Goal: Task Accomplishment & Management: Complete application form

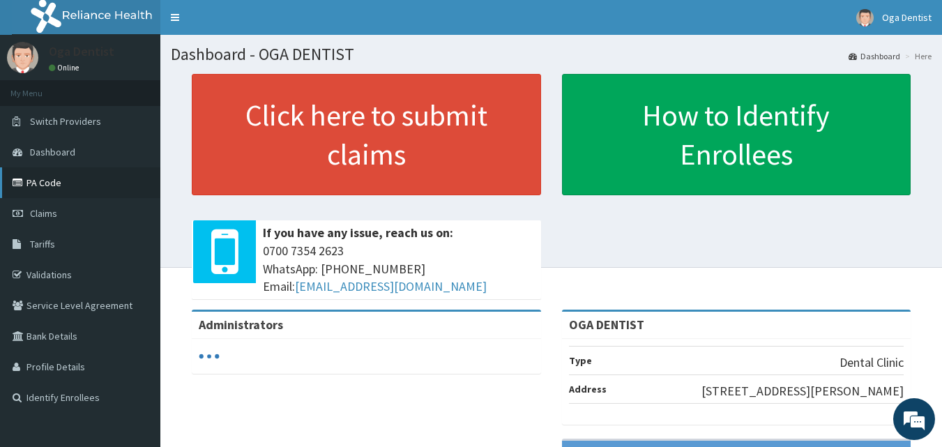
click at [69, 193] on link "PA Code" at bounding box center [80, 182] width 160 height 31
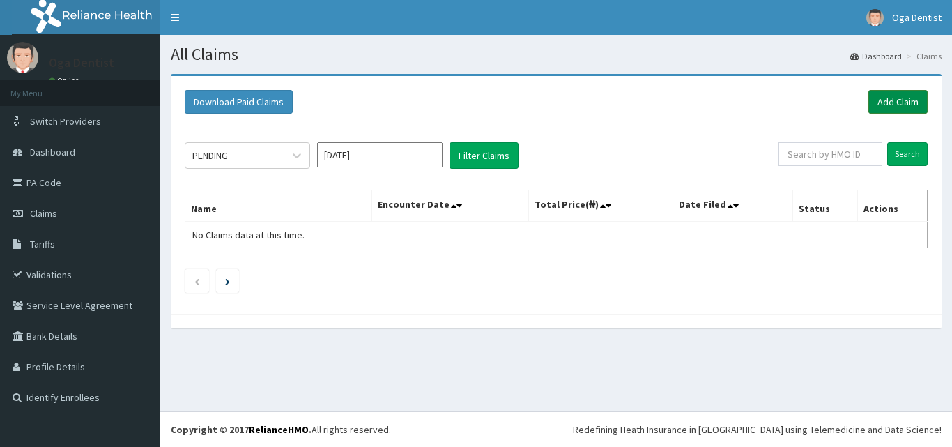
click at [886, 100] on link "Add Claim" at bounding box center [897, 102] width 59 height 24
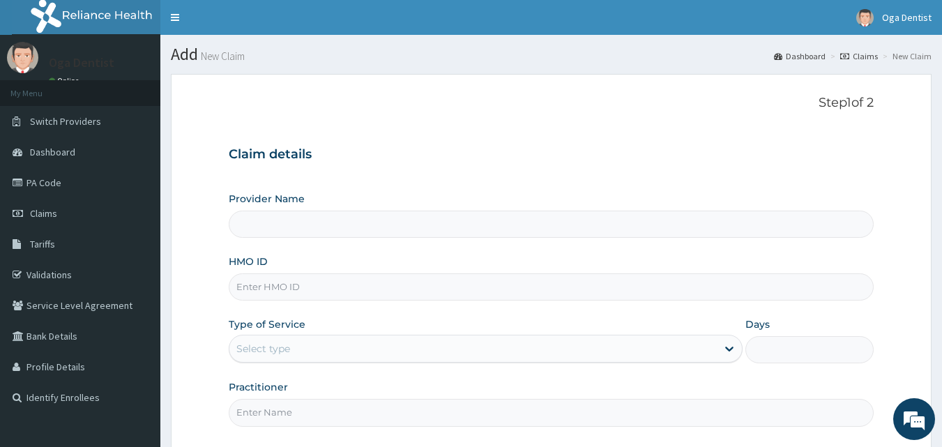
click at [390, 226] on input "Provider Name" at bounding box center [551, 223] width 645 height 27
click at [317, 283] on input "HMO ID" at bounding box center [551, 286] width 645 height 27
type input "OGA DENTIST"
type input "h"
type input "MHN/10100/B"
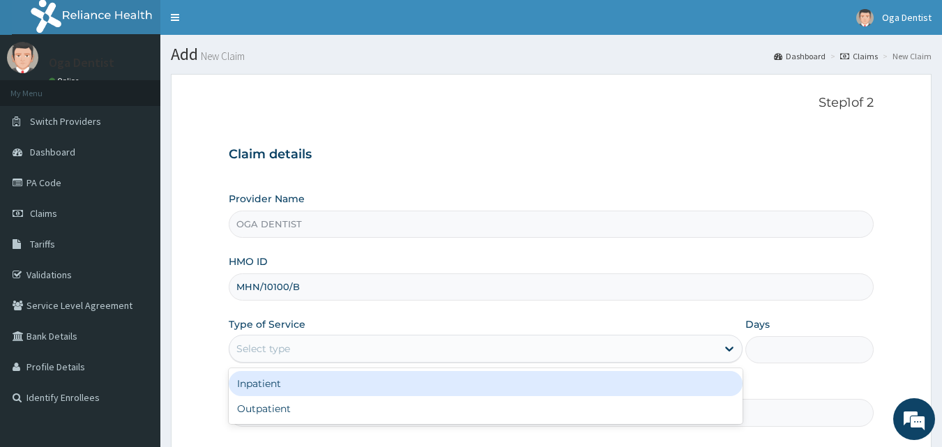
click at [306, 346] on div "Select type" at bounding box center [472, 348] width 487 height 22
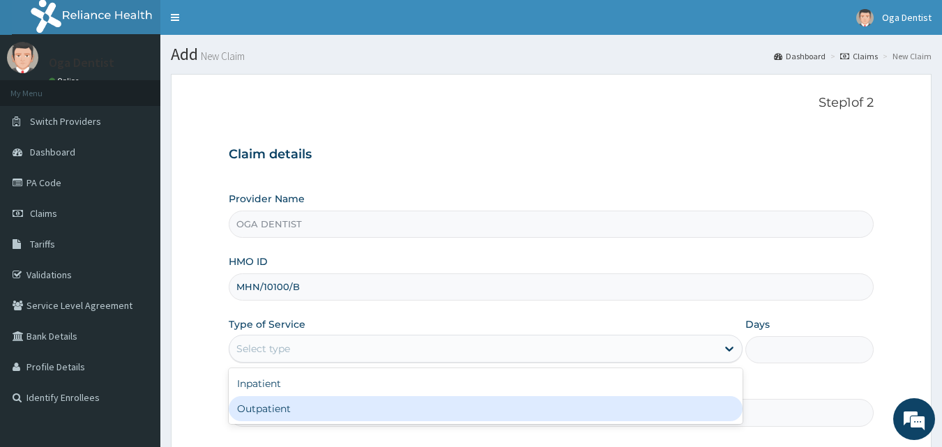
click at [287, 402] on div "Outpatient" at bounding box center [486, 408] width 514 height 25
type input "1"
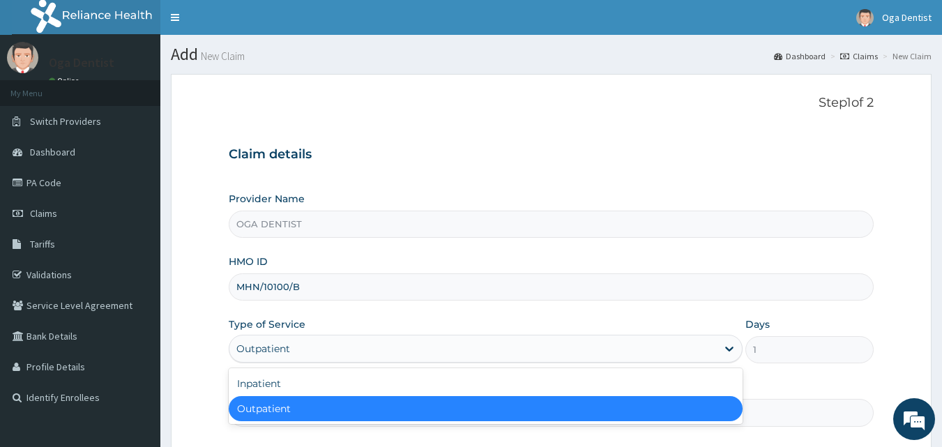
click at [305, 349] on div "Outpatient" at bounding box center [472, 348] width 487 height 22
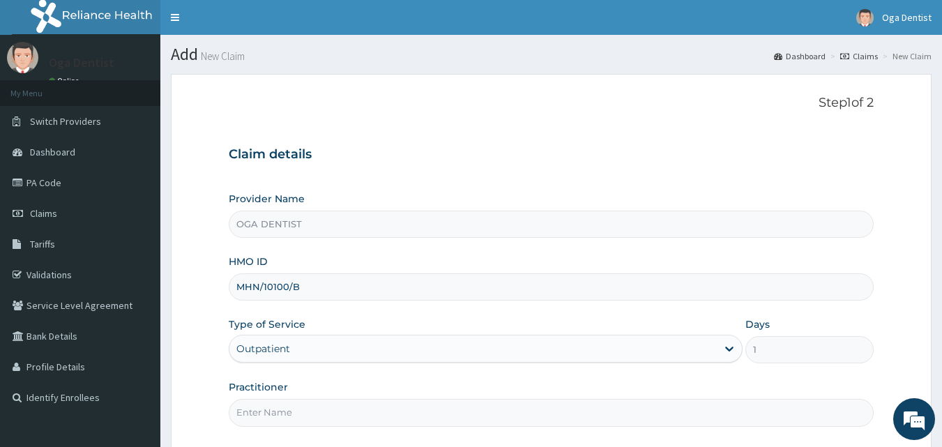
click at [332, 278] on input "MHN/10100/B" at bounding box center [551, 286] width 645 height 27
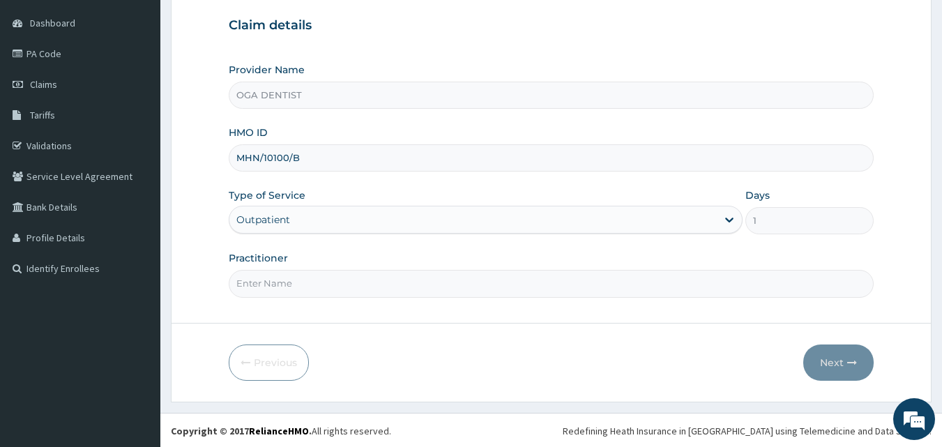
scroll to position [130, 0]
click at [352, 289] on input "Practitioner" at bounding box center [551, 282] width 645 height 27
type input "d"
type input "DR Adesanya"
click at [838, 374] on button "Next" at bounding box center [838, 362] width 70 height 36
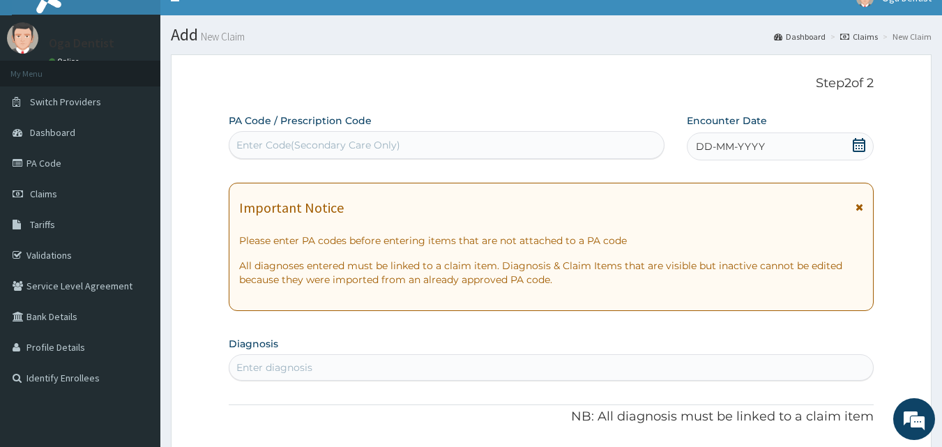
scroll to position [19, 0]
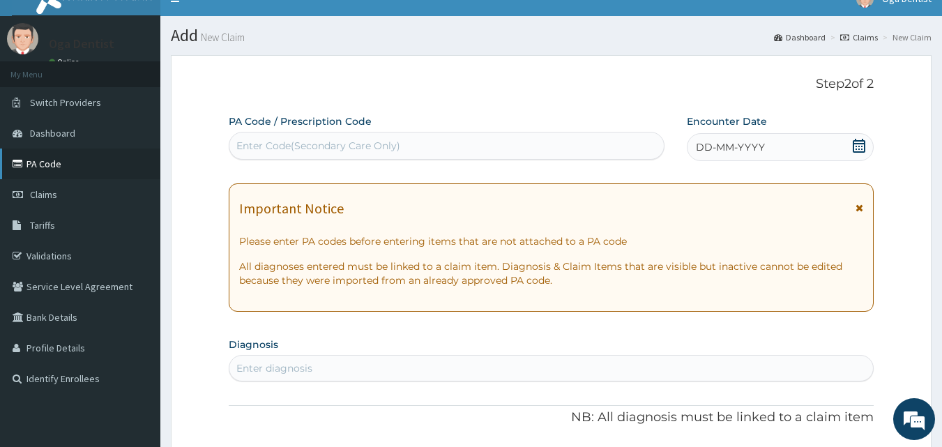
click at [71, 167] on link "PA Code" at bounding box center [80, 163] width 160 height 31
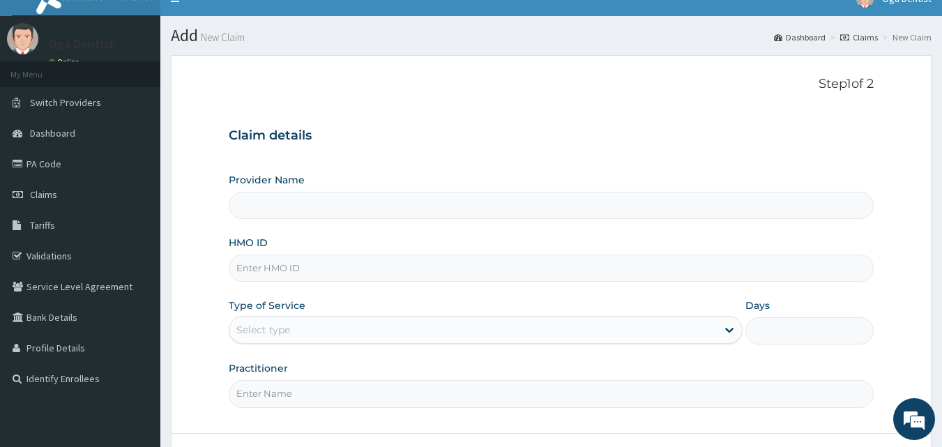
type input "OGA DENTIST"
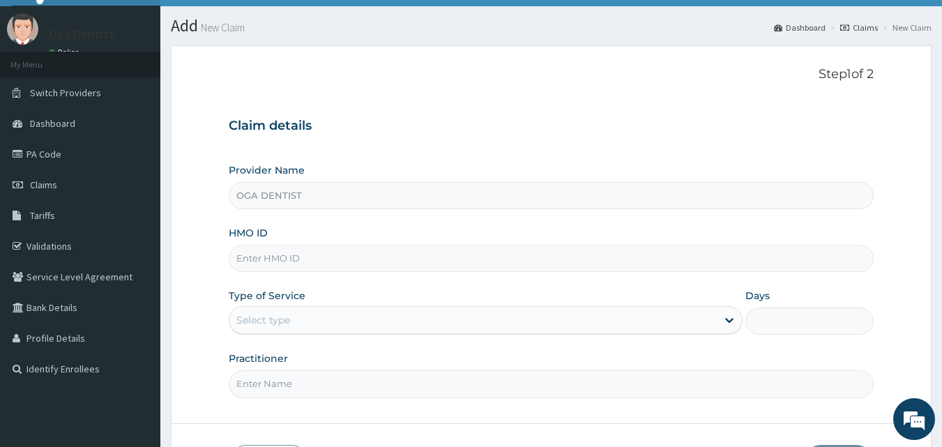
scroll to position [29, 0]
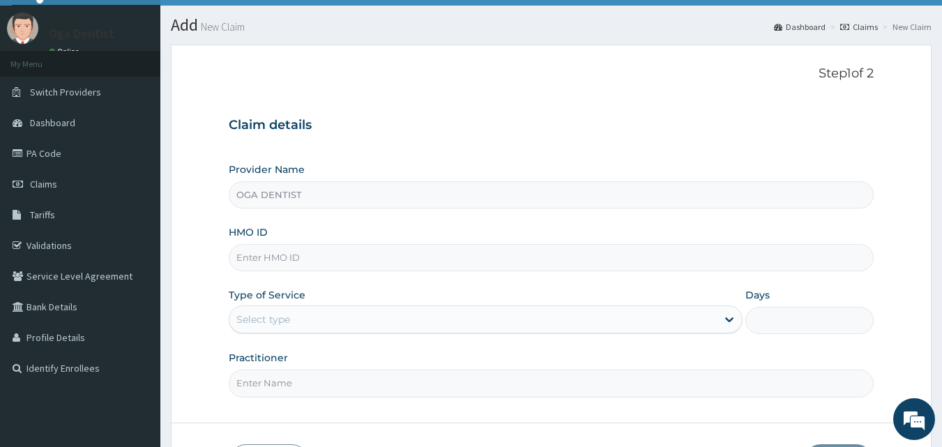
click at [372, 255] on input "HMO ID" at bounding box center [551, 257] width 645 height 27
type input "MHN/10100/B"
click at [339, 320] on div "Select type" at bounding box center [472, 319] width 487 height 22
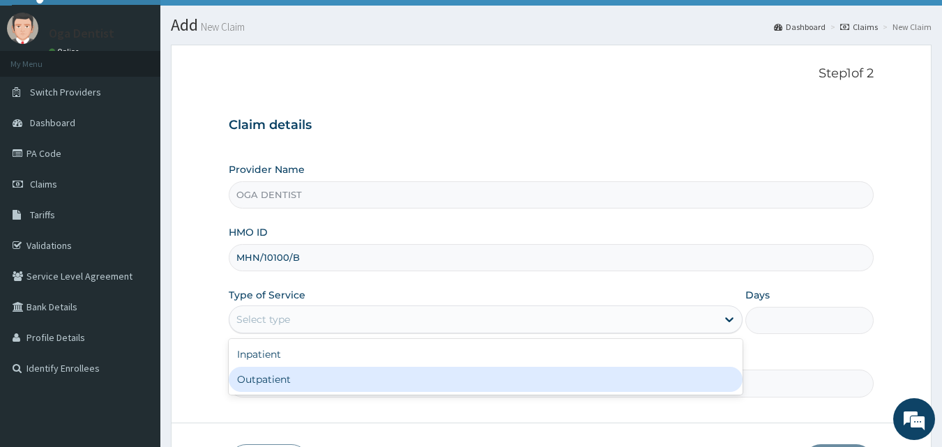
click at [295, 376] on div "Outpatient" at bounding box center [486, 379] width 514 height 25
type input "1"
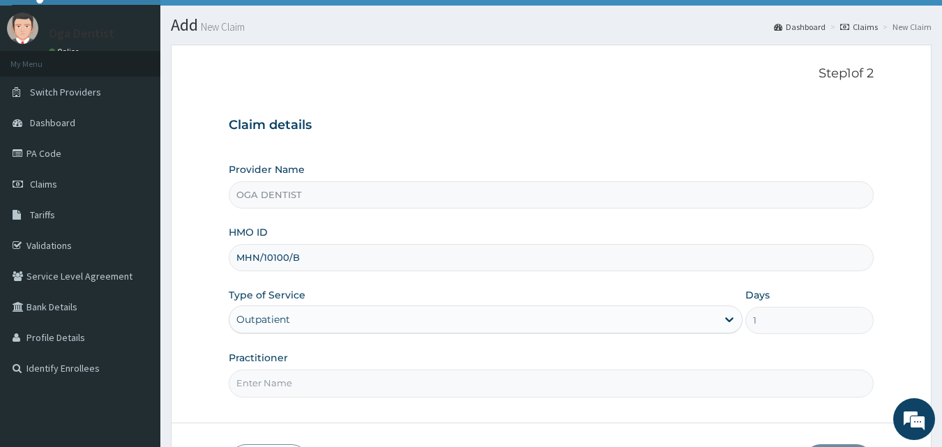
click at [346, 391] on input "Practitioner" at bounding box center [551, 382] width 645 height 27
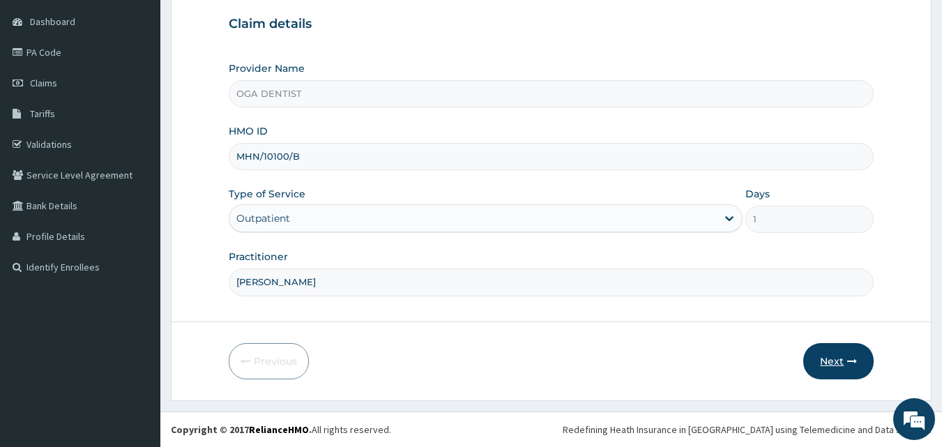
type input "DR Adesanya"
click at [821, 358] on button "Next" at bounding box center [838, 361] width 70 height 36
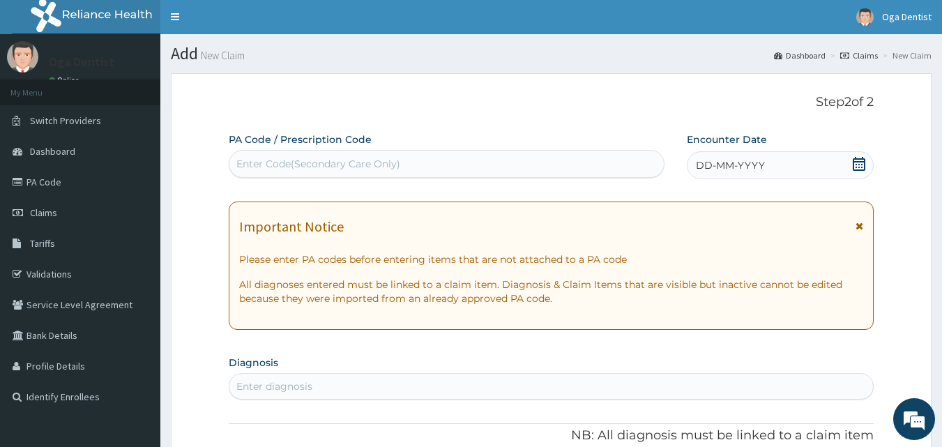
scroll to position [0, 0]
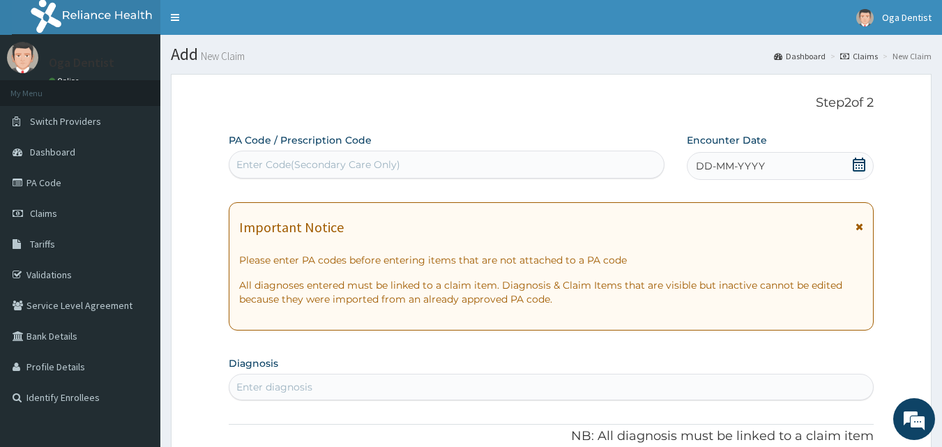
click at [545, 160] on div "Enter Code(Secondary Care Only)" at bounding box center [446, 164] width 435 height 22
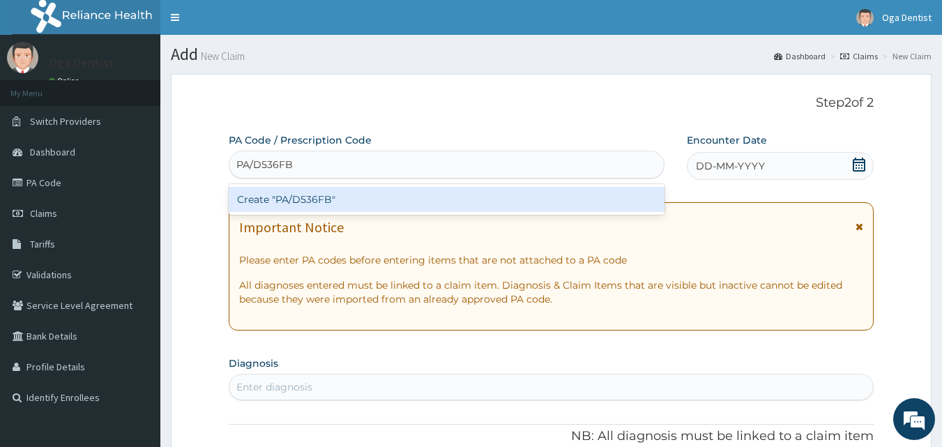
type input "PA/D536FB"
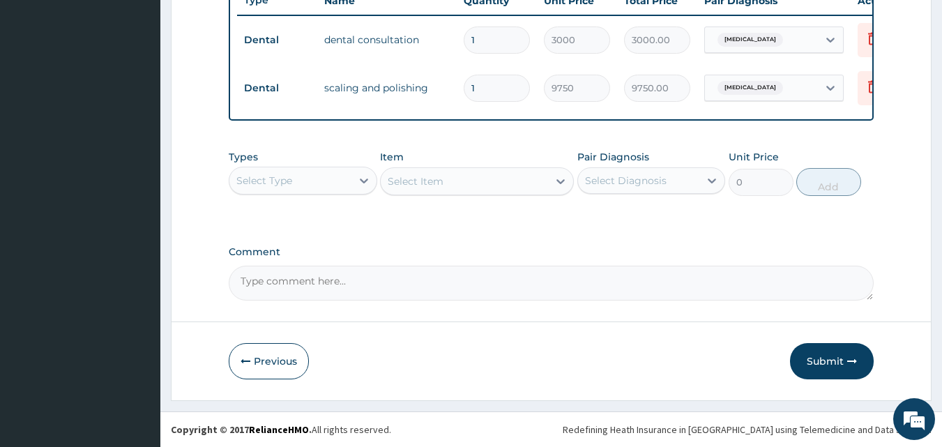
scroll to position [551, 0]
click at [839, 362] on button "Submit" at bounding box center [832, 361] width 84 height 36
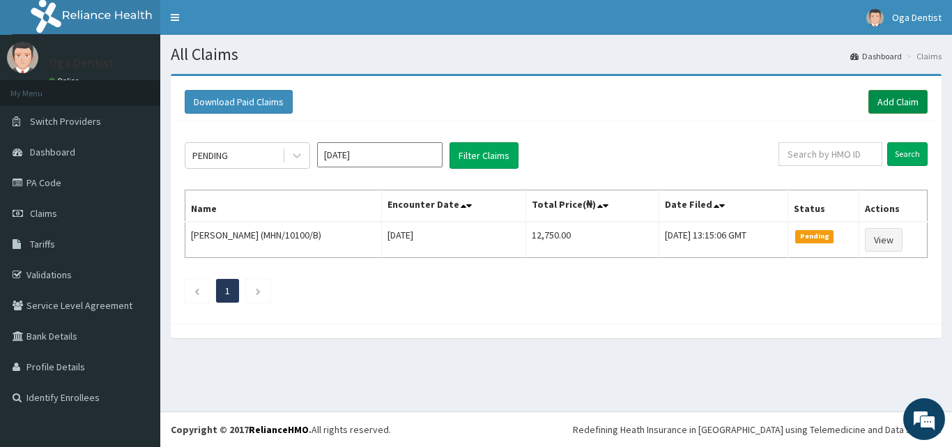
click at [887, 106] on link "Add Claim" at bounding box center [897, 102] width 59 height 24
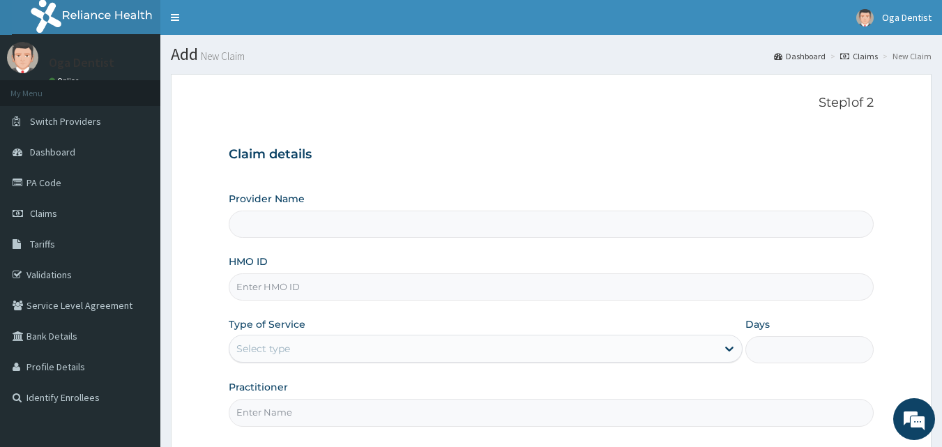
click at [328, 293] on input "HMO ID" at bounding box center [551, 286] width 645 height 27
type input "OGA DENTIST"
type input "MHN/10100/C"
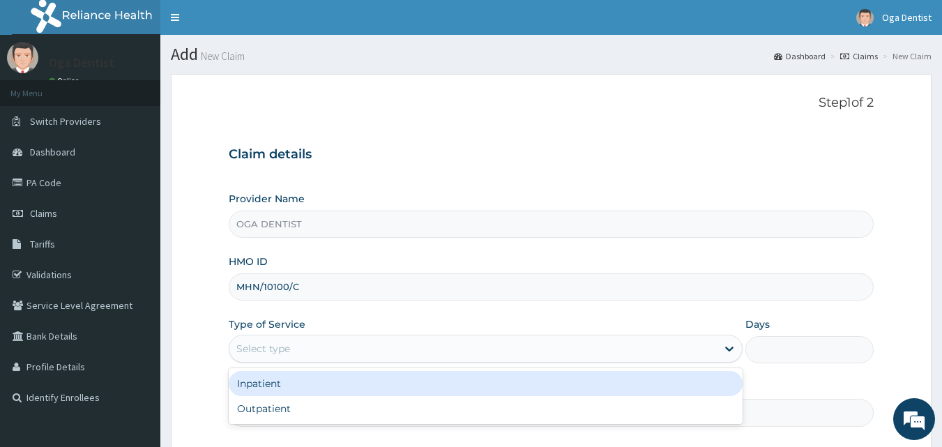
click at [304, 342] on div "Select type" at bounding box center [472, 348] width 487 height 22
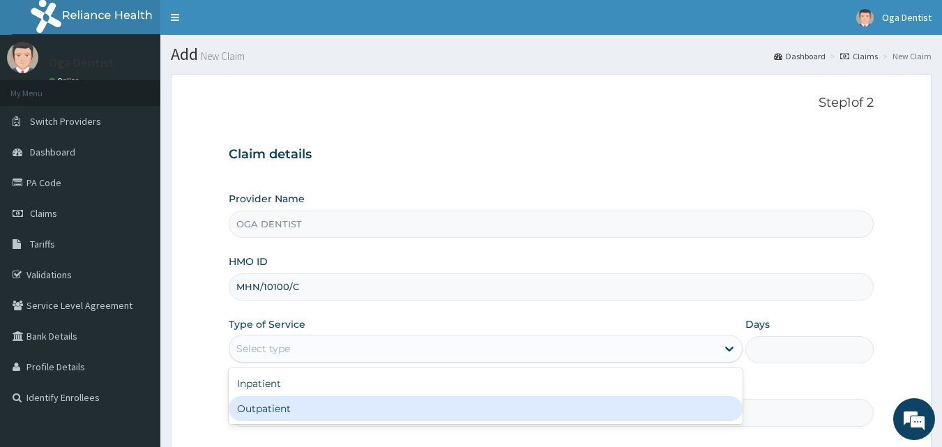
click at [269, 403] on div "Outpatient" at bounding box center [486, 408] width 514 height 25
type input "1"
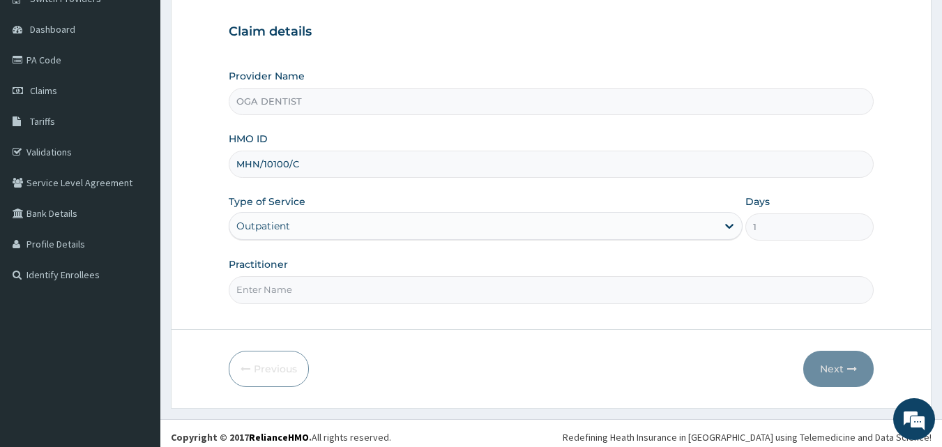
scroll to position [125, 0]
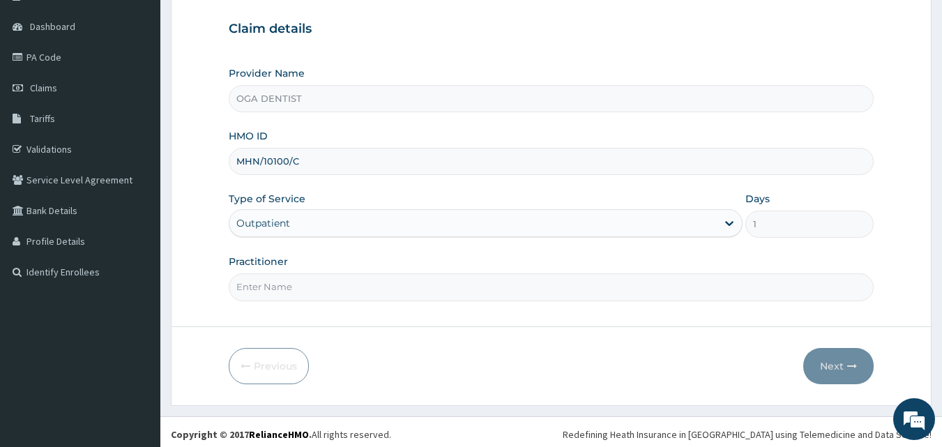
click at [450, 292] on input "Practitioner" at bounding box center [551, 286] width 645 height 27
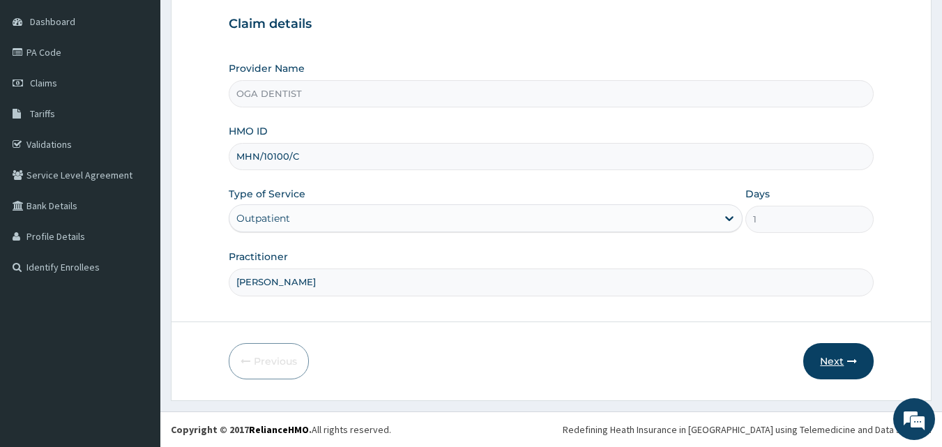
type input "DR Adesanya"
click at [822, 364] on button "Next" at bounding box center [838, 361] width 70 height 36
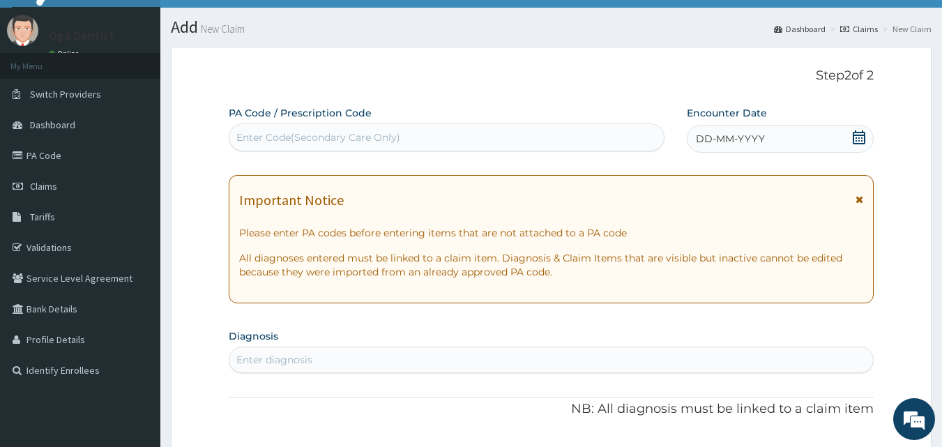
scroll to position [26, 0]
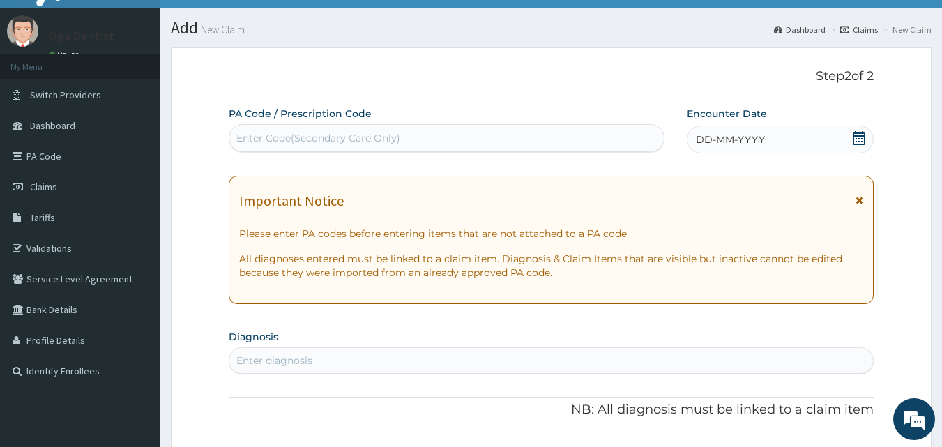
click at [564, 137] on div "Enter Code(Secondary Care Only)" at bounding box center [446, 138] width 435 height 22
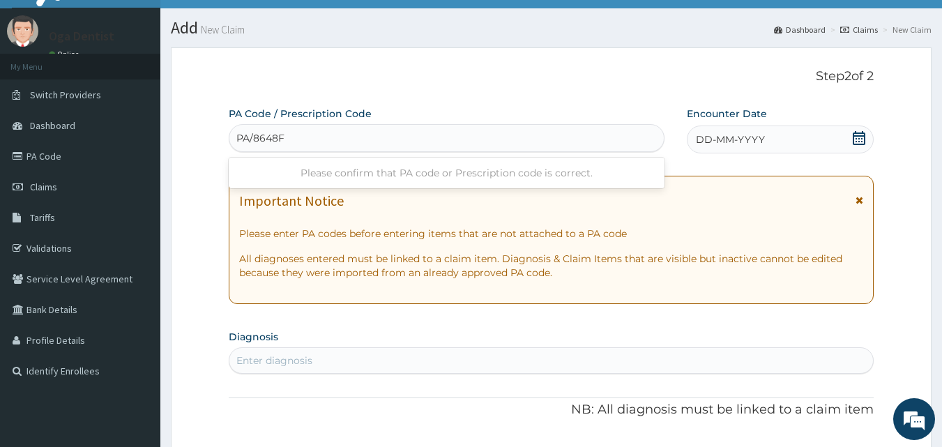
type input "PA/8648FO"
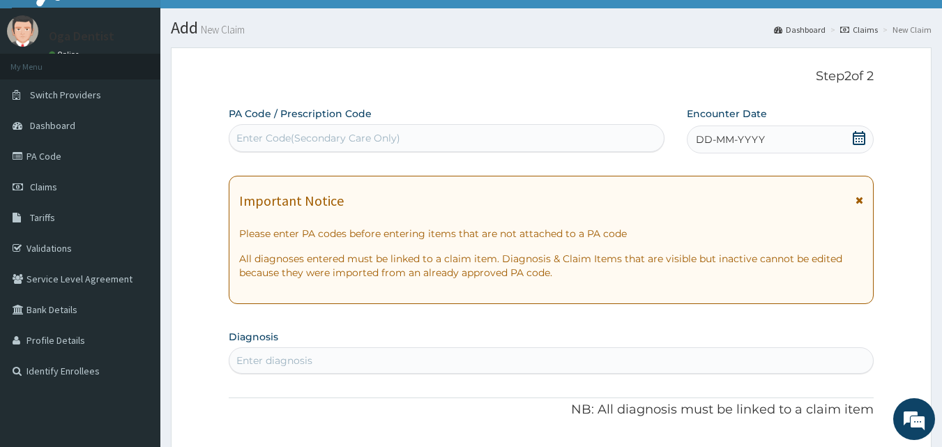
click at [594, 125] on div "Enter Code(Secondary Care Only)" at bounding box center [447, 138] width 436 height 28
click at [558, 133] on div "Enter Code(Secondary Care Only)" at bounding box center [446, 138] width 435 height 22
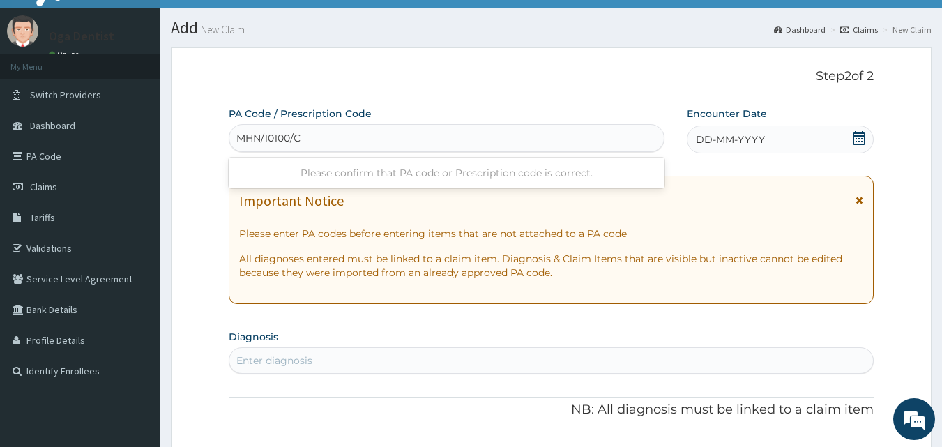
type input "MHN/10100/C"
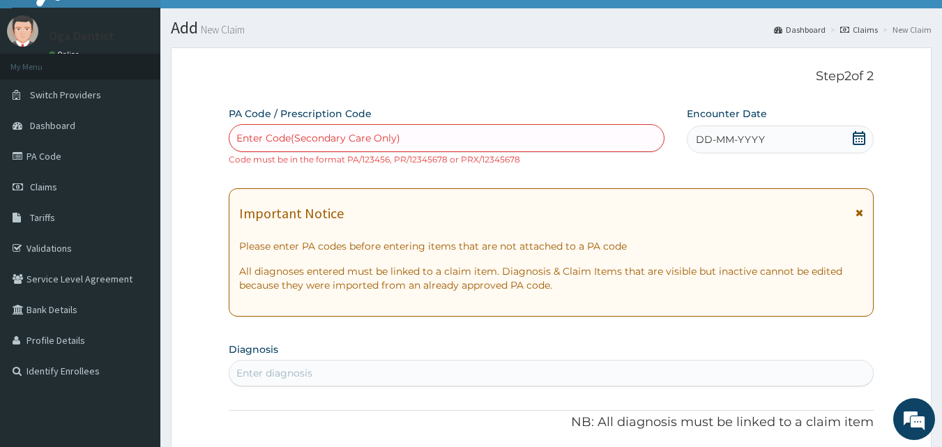
click at [805, 121] on div "Encounter Date DD-MM-YYYY" at bounding box center [779, 130] width 187 height 47
click at [542, 135] on div "Enter Code(Secondary Care Only)" at bounding box center [446, 138] width 435 height 22
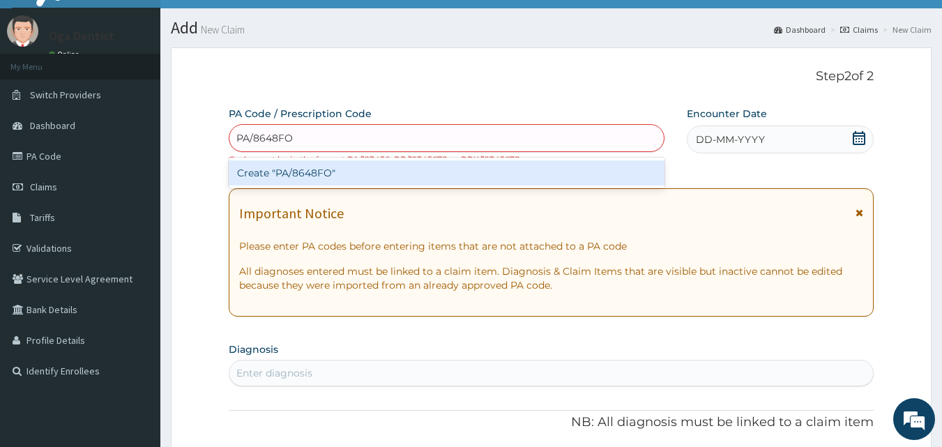
type input "PA/8648FO"
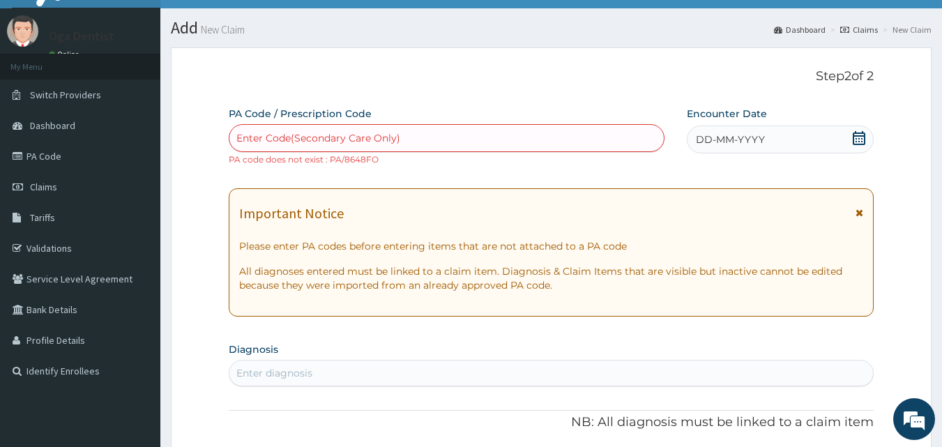
click at [421, 135] on div "Enter Code(Secondary Care Only)" at bounding box center [446, 138] width 435 height 22
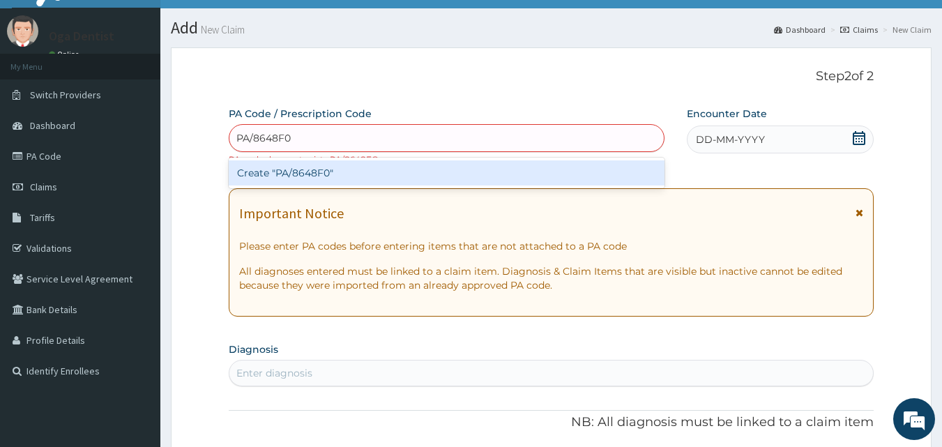
type input "PA/8648F0"
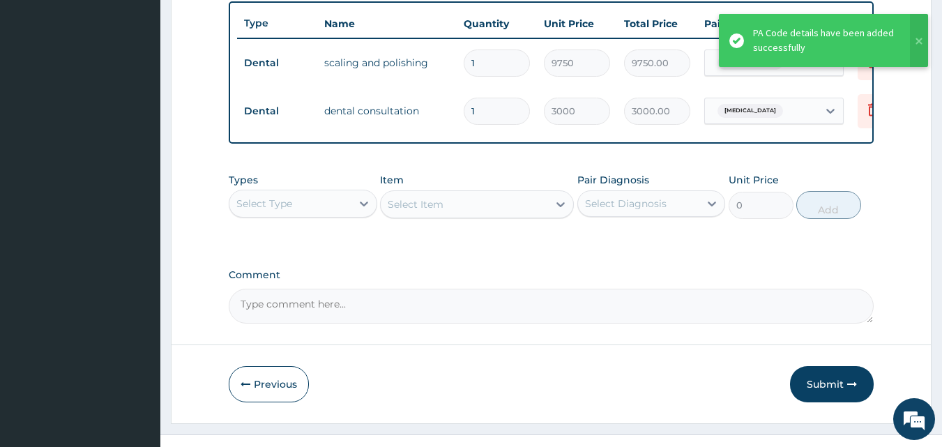
scroll to position [518, 0]
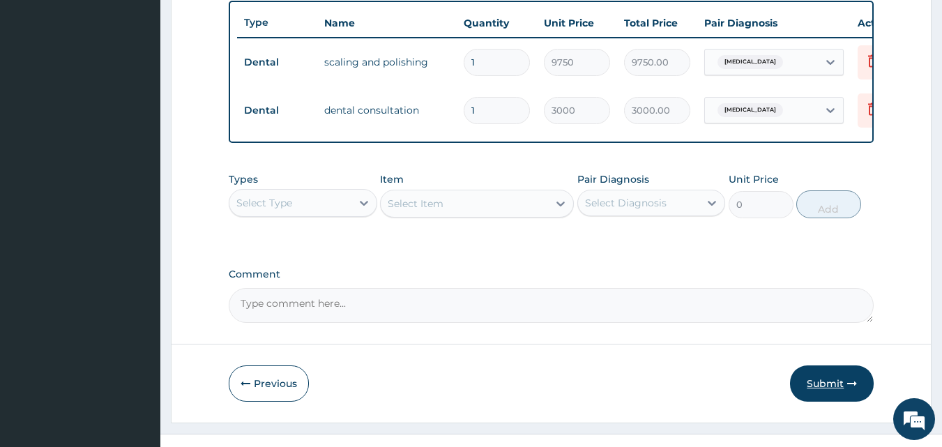
click at [834, 397] on button "Submit" at bounding box center [832, 383] width 84 height 36
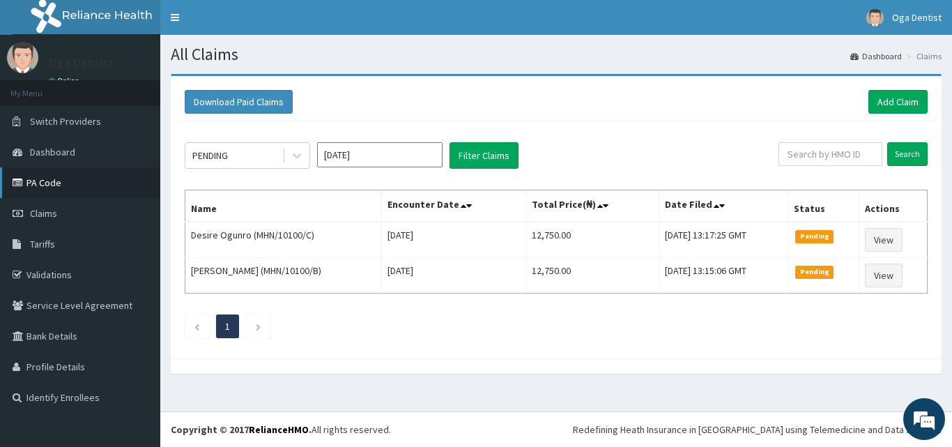
click at [73, 183] on link "PA Code" at bounding box center [80, 182] width 160 height 31
